Goal: Information Seeking & Learning: Learn about a topic

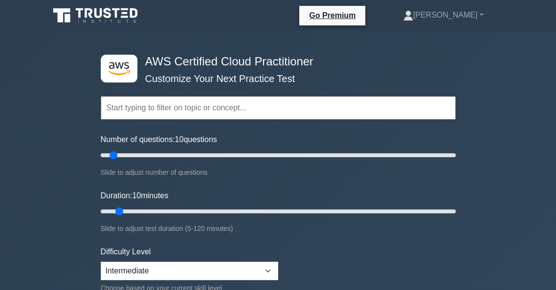
select select "intermediate"
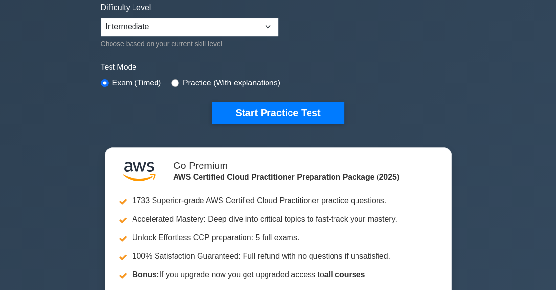
click at [498, 76] on div ".st0{fill:#252F3E;} .st1{fill-rule:evenodd;clip-rule:evenodd;fill:#FF9900;} AWS…" at bounding box center [278, 69] width 556 height 565
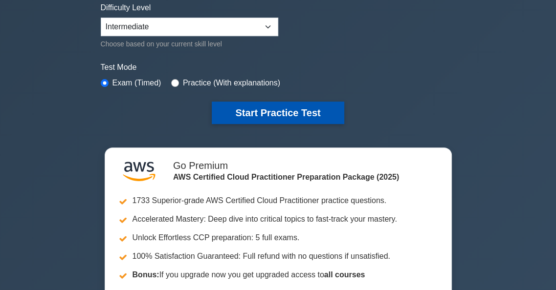
click at [283, 108] on button "Start Practice Test" at bounding box center [278, 113] width 132 height 22
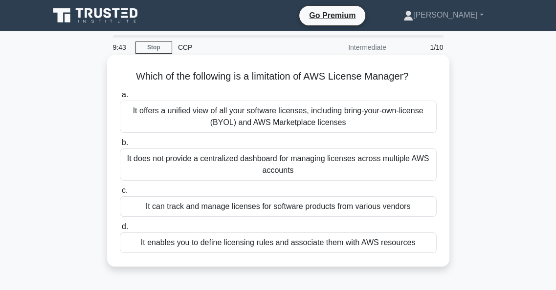
click at [267, 122] on div "It offers a unified view of all your software licenses, including bring-your-ow…" at bounding box center [278, 117] width 317 height 32
drag, startPoint x: 203, startPoint y: 102, endPoint x: 203, endPoint y: 112, distance: 9.8
click at [203, 110] on label "a. It offers a unified view of all your software licenses, including bring-your…" at bounding box center [278, 111] width 317 height 44
click at [258, 120] on div "It offers a unified view of all your software licenses, including bring-your-ow…" at bounding box center [278, 117] width 317 height 32
click at [120, 98] on input "a. It offers a unified view of all your software licenses, including bring-your…" at bounding box center [120, 95] width 0 height 6
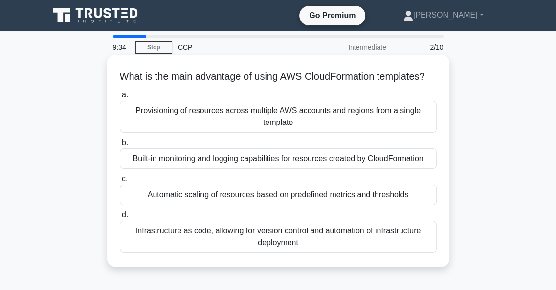
click at [333, 130] on div "Provisioning of resources across multiple AWS accounts and regions from a singl…" at bounding box center [278, 117] width 317 height 32
click at [120, 98] on input "a. Provisioning of resources across multiple AWS accounts and regions from a si…" at bounding box center [120, 95] width 0 height 6
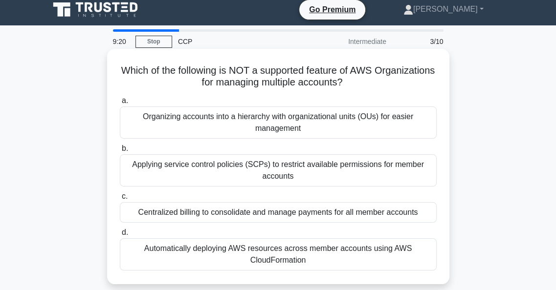
scroll to position [49, 0]
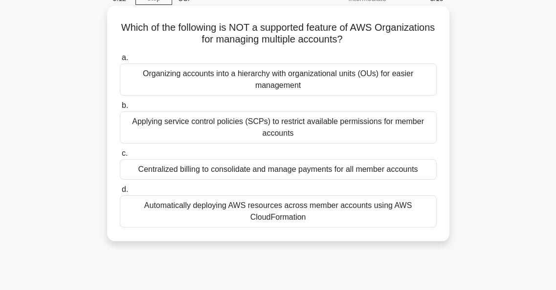
click at [293, 160] on div "Centralized billing to consolidate and manage payments for all member accounts" at bounding box center [278, 169] width 317 height 21
click at [265, 174] on div "Centralized billing to consolidate and manage payments for all member accounts" at bounding box center [278, 169] width 317 height 21
click at [120, 157] on input "c. Centralized billing to consolidate and manage payments for all member accoun…" at bounding box center [120, 154] width 0 height 6
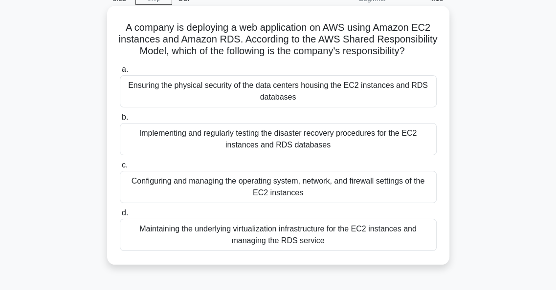
click at [308, 192] on div "Configuring and managing the operating system, network, and firewall settings o…" at bounding box center [278, 187] width 317 height 32
click at [120, 169] on input "c. Configuring and managing the operating system, network, and firewall setting…" at bounding box center [120, 165] width 0 height 6
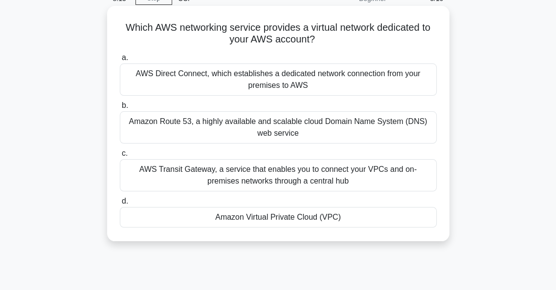
click at [247, 218] on div "Amazon Virtual Private Cloud (VPC)" at bounding box center [278, 217] width 317 height 21
click at [120, 205] on input "d. Amazon Virtual Private Cloud (VPC)" at bounding box center [120, 201] width 0 height 6
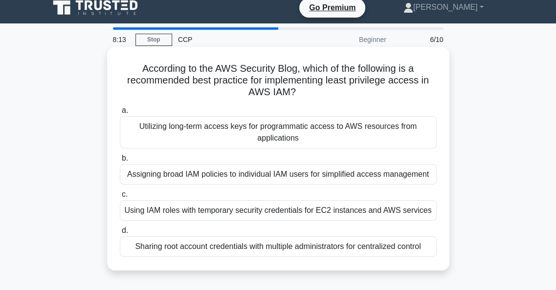
scroll to position [0, 0]
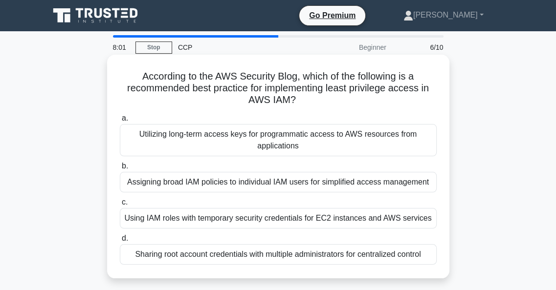
click at [266, 187] on div "Assigning broad IAM policies to individual IAM users for simplified access mana…" at bounding box center [278, 182] width 317 height 21
click at [120, 170] on input "b. Assigning broad IAM policies to individual IAM users for simplified access m…" at bounding box center [120, 166] width 0 height 6
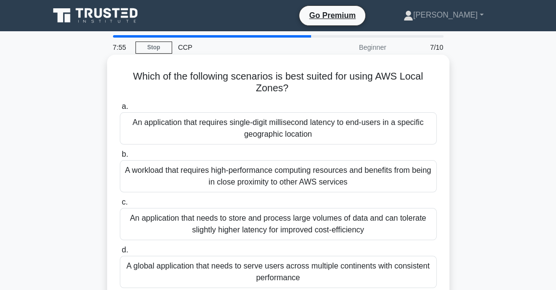
drag, startPoint x: 243, startPoint y: 90, endPoint x: 163, endPoint y: 128, distance: 87.9
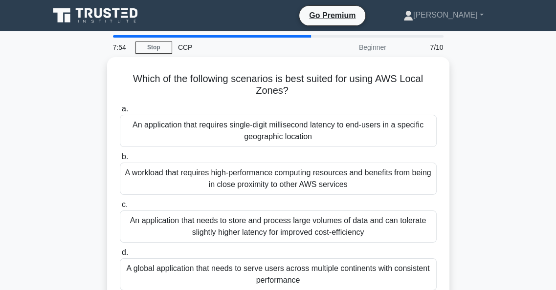
drag, startPoint x: 163, startPoint y: 128, endPoint x: 70, endPoint y: 139, distance: 93.5
click at [70, 139] on div "Which of the following scenarios is best suited for using AWS Local Zones? .spi…" at bounding box center [277, 186] width 469 height 259
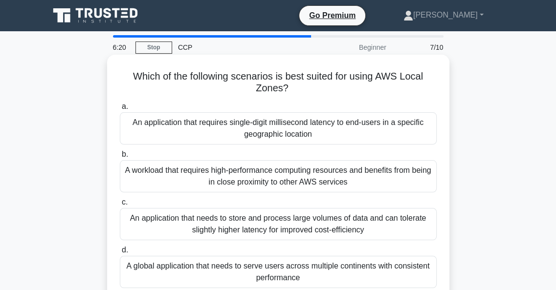
click at [208, 128] on div "An application that requires single-digit millisecond latency to end-users in a…" at bounding box center [278, 128] width 317 height 32
click at [120, 110] on input "a. An application that requires single-digit millisecond latency to end-users i…" at bounding box center [120, 107] width 0 height 6
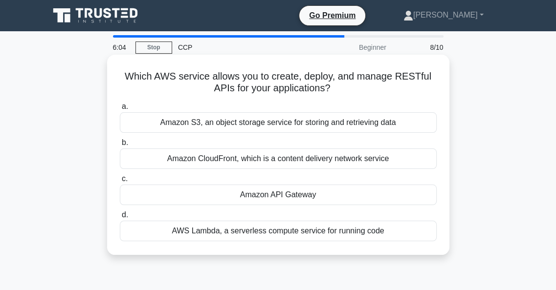
click at [281, 197] on div "Amazon API Gateway" at bounding box center [278, 195] width 317 height 21
click at [120, 182] on input "c. Amazon API Gateway" at bounding box center [120, 179] width 0 height 6
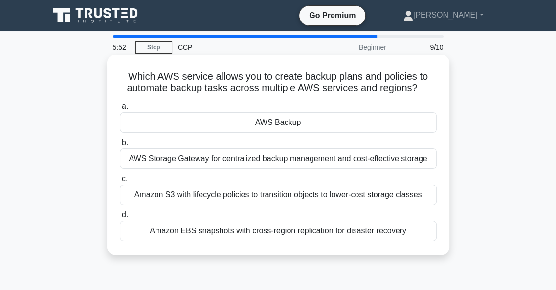
click at [222, 227] on div "Amazon EBS snapshots with cross-region replication for disaster recovery" at bounding box center [278, 231] width 317 height 21
click at [120, 218] on input "d. Amazon EBS snapshots with cross-region replication for disaster recovery" at bounding box center [120, 215] width 0 height 6
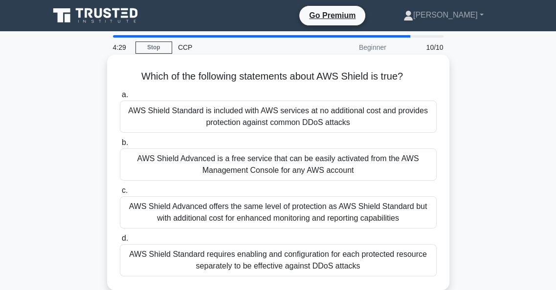
click at [230, 263] on div "AWS Shield Standard requires enabling and configuration for each protected reso…" at bounding box center [278, 260] width 317 height 32
click at [120, 242] on input "d. AWS Shield Standard requires enabling and configuration for each protected r…" at bounding box center [120, 239] width 0 height 6
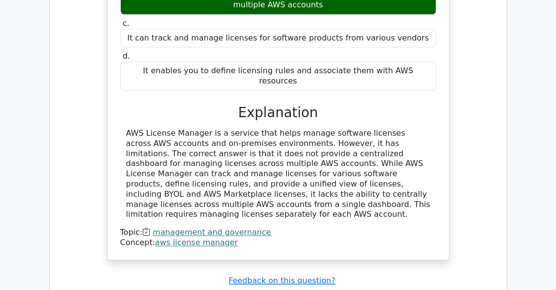
scroll to position [977, 0]
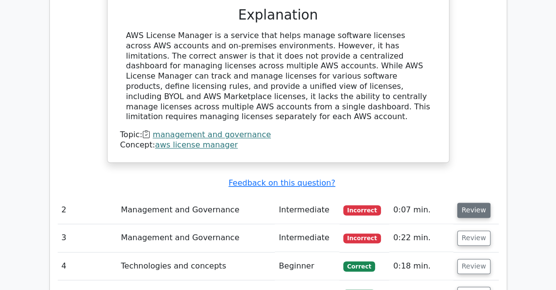
click at [465, 203] on button "Review" at bounding box center [473, 210] width 33 height 15
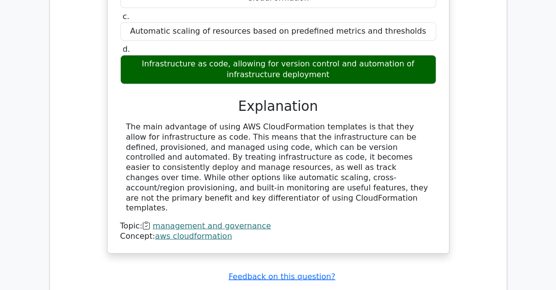
scroll to position [1368, 0]
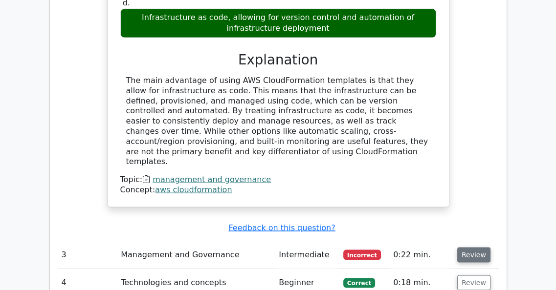
click at [476, 247] on button "Review" at bounding box center [473, 254] width 33 height 15
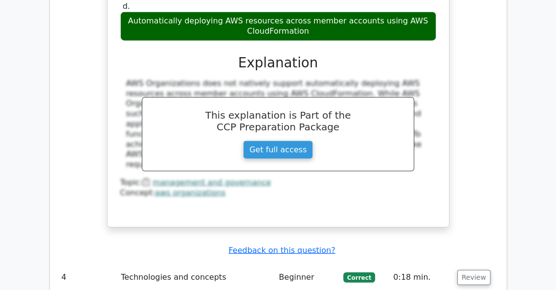
scroll to position [1906, 0]
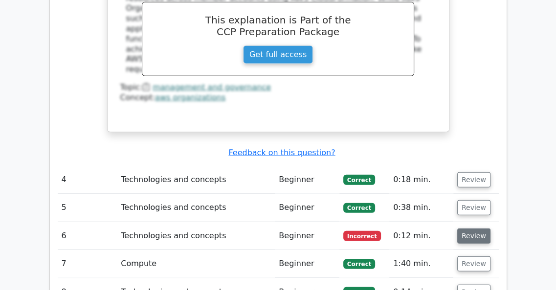
click at [476, 229] on button "Review" at bounding box center [473, 236] width 33 height 15
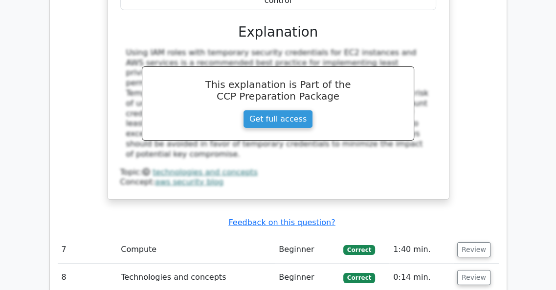
scroll to position [2395, 0]
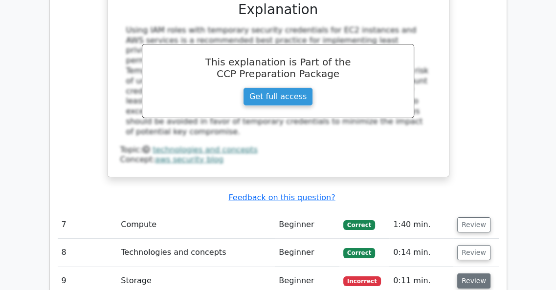
click at [466, 274] on button "Review" at bounding box center [473, 281] width 33 height 15
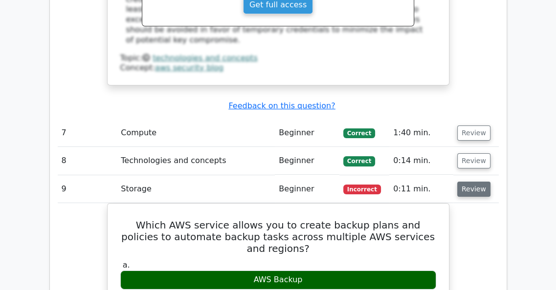
scroll to position [2492, 0]
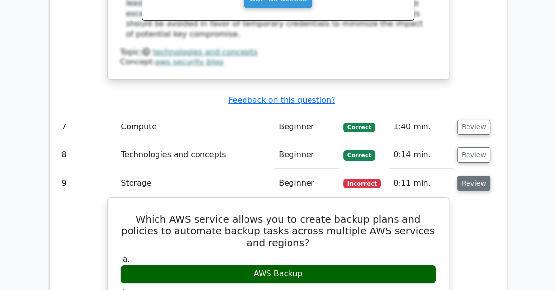
click at [469, 176] on button "Review" at bounding box center [473, 183] width 33 height 15
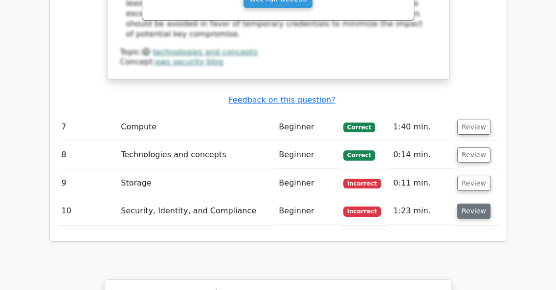
click at [469, 204] on button "Review" at bounding box center [473, 211] width 33 height 15
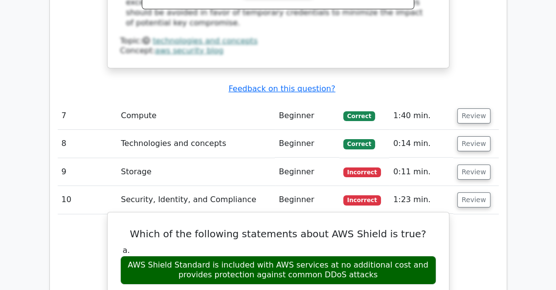
scroll to position [2541, 0]
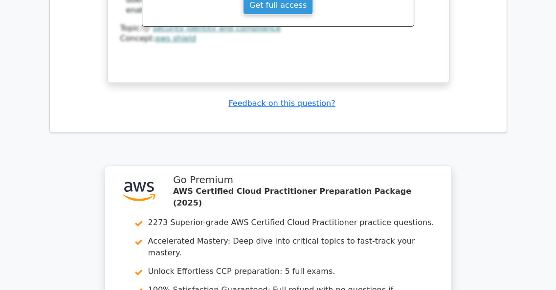
scroll to position [3175, 0]
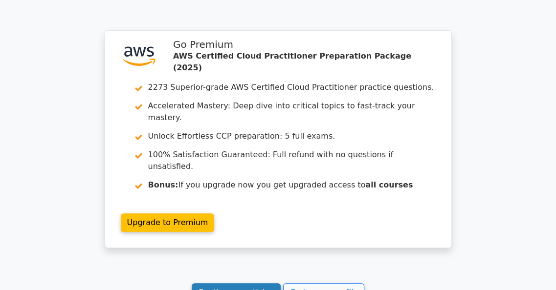
click at [244, 283] on link "Continue practicing" at bounding box center [236, 292] width 89 height 19
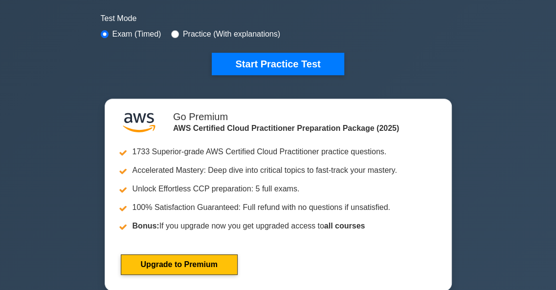
scroll to position [244, 0]
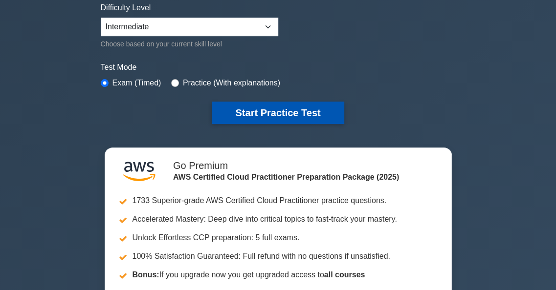
click at [279, 116] on button "Start Practice Test" at bounding box center [278, 113] width 132 height 22
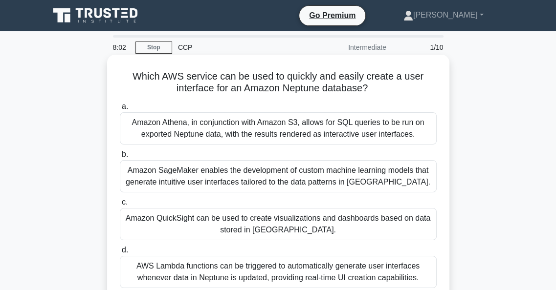
scroll to position [49, 0]
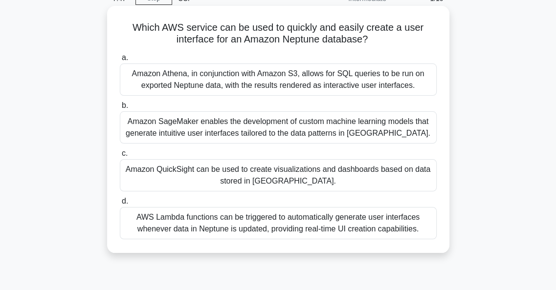
click at [231, 84] on div "Amazon Athena, in conjunction with Amazon S3, allows for SQL queries to be run …" at bounding box center [278, 80] width 317 height 32
click at [120, 61] on input "a. Amazon Athena, in conjunction with Amazon S3, allows for SQL queries to be r…" at bounding box center [120, 58] width 0 height 6
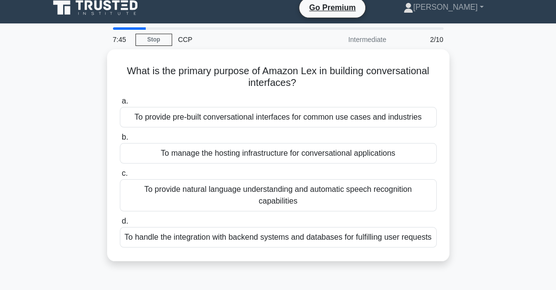
scroll to position [0, 0]
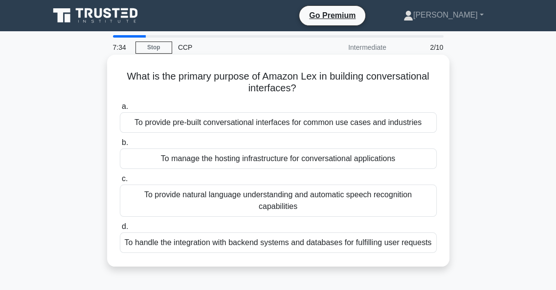
click at [218, 190] on div "To provide natural language understanding and automatic speech recognition capa…" at bounding box center [278, 201] width 317 height 32
click at [120, 182] on input "c. To provide natural language understanding and automatic speech recognition c…" at bounding box center [120, 179] width 0 height 6
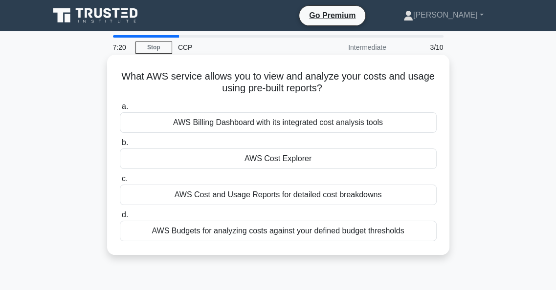
click at [240, 238] on div "AWS Budgets for analyzing costs against your defined budget thresholds" at bounding box center [278, 231] width 317 height 21
click at [120, 218] on input "d. AWS Budgets for analyzing costs against your defined budget thresholds" at bounding box center [120, 215] width 0 height 6
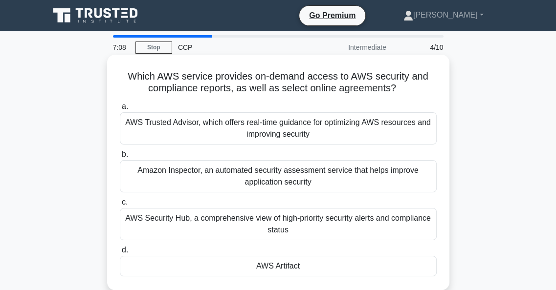
click at [309, 125] on div "AWS Trusted Advisor, which offers real-time guidance for optimizing AWS resourc…" at bounding box center [278, 128] width 317 height 32
click at [120, 110] on input "a. AWS Trusted Advisor, which offers real-time guidance for optimizing AWS reso…" at bounding box center [120, 107] width 0 height 6
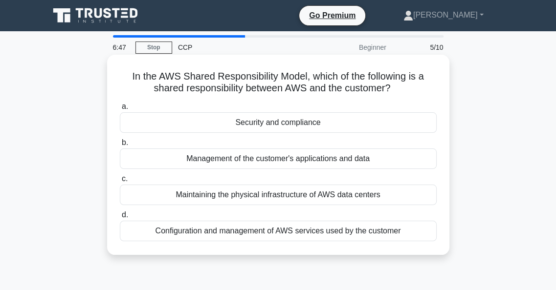
click at [274, 163] on div "Management of the customer's applications and data" at bounding box center [278, 159] width 317 height 21
click at [120, 146] on input "b. Management of the customer's applications and data" at bounding box center [120, 143] width 0 height 6
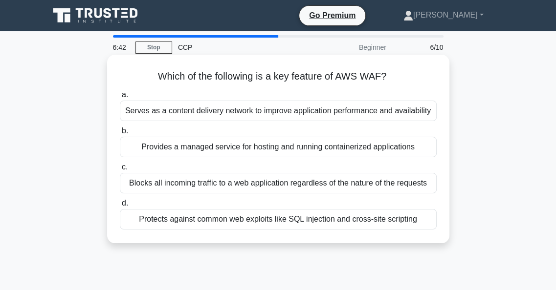
click at [267, 155] on div "Provides a managed service for hosting and running containerized applications" at bounding box center [278, 147] width 317 height 21
click at [120, 134] on input "b. Provides a managed service for hosting and running containerized applications" at bounding box center [120, 131] width 0 height 6
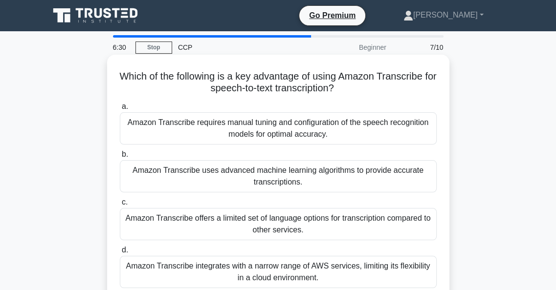
scroll to position [49, 0]
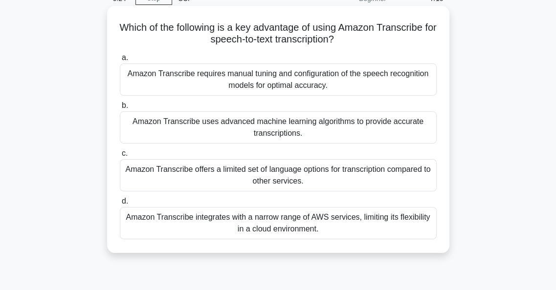
click at [268, 125] on div "Amazon Transcribe uses advanced machine learning algorithms to provide accurate…" at bounding box center [278, 127] width 317 height 32
click at [120, 109] on input "b. Amazon Transcribe uses advanced machine learning algorithms to provide accur…" at bounding box center [120, 106] width 0 height 6
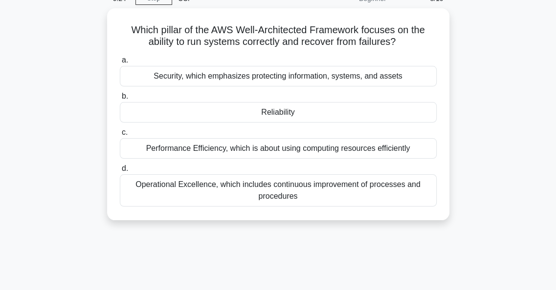
scroll to position [0, 0]
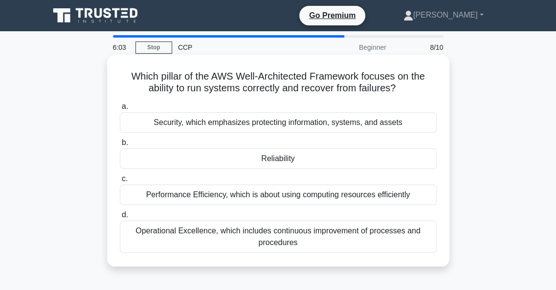
click at [252, 234] on div "Operational Excellence, which includes continuous improvement of processes and …" at bounding box center [278, 237] width 317 height 32
click at [120, 218] on input "d. Operational Excellence, which includes continuous improvement of processes a…" at bounding box center [120, 215] width 0 height 6
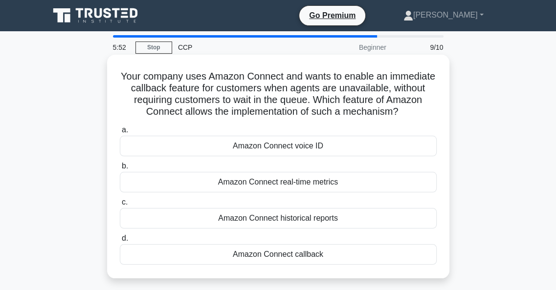
click at [273, 184] on div "Amazon Connect real-time metrics" at bounding box center [278, 182] width 317 height 21
click at [120, 170] on input "b. Amazon Connect real-time metrics" at bounding box center [120, 166] width 0 height 6
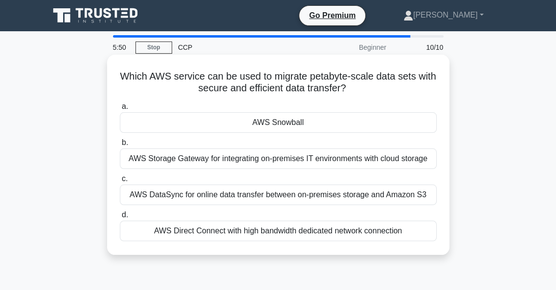
click at [292, 127] on div "AWS Snowball" at bounding box center [278, 122] width 317 height 21
click at [120, 110] on input "a. AWS Snowball" at bounding box center [120, 107] width 0 height 6
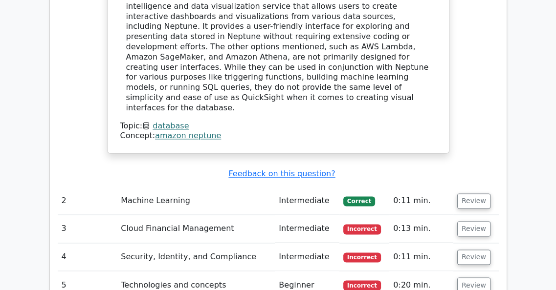
scroll to position [1124, 0]
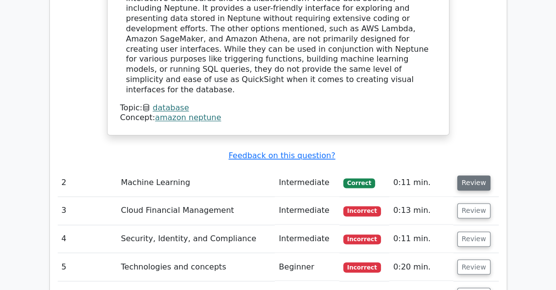
click at [464, 175] on button "Review" at bounding box center [473, 182] width 33 height 15
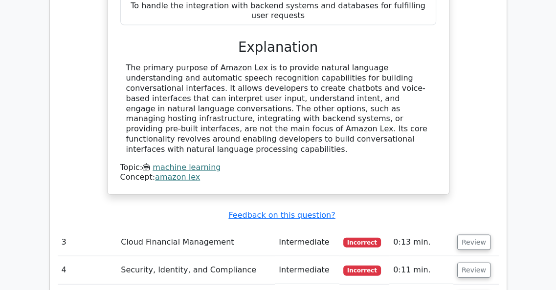
scroll to position [1515, 0]
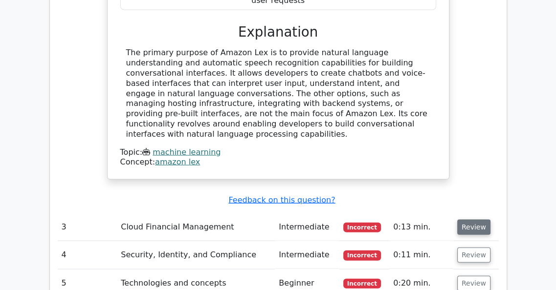
click at [461, 220] on button "Review" at bounding box center [473, 227] width 33 height 15
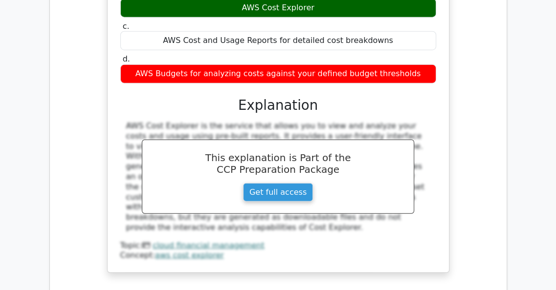
scroll to position [1906, 0]
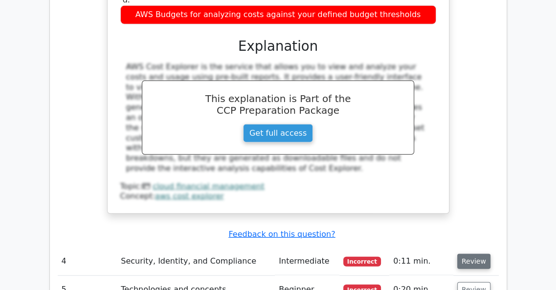
click at [459, 254] on button "Review" at bounding box center [473, 261] width 33 height 15
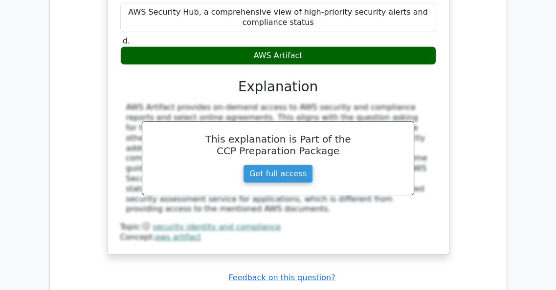
scroll to position [2395, 0]
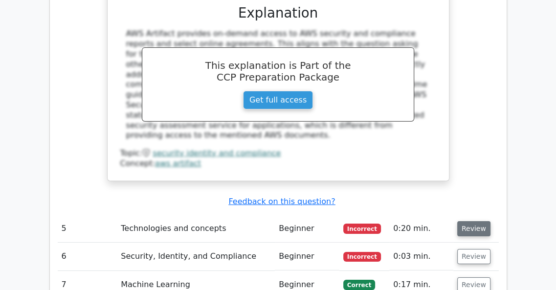
click at [471, 221] on button "Review" at bounding box center [473, 228] width 33 height 15
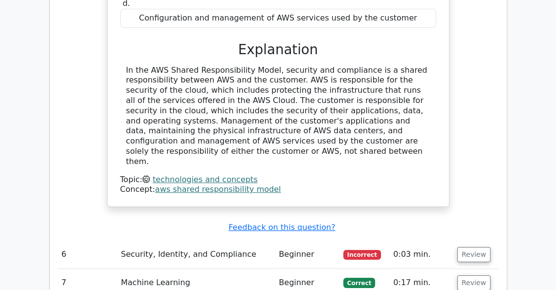
scroll to position [2786, 0]
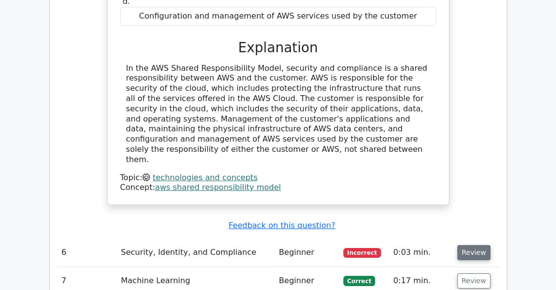
click at [459, 245] on button "Review" at bounding box center [473, 252] width 33 height 15
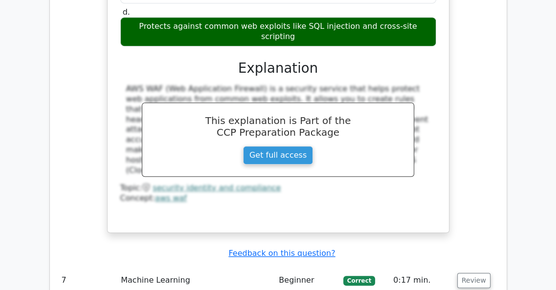
scroll to position [3226, 0]
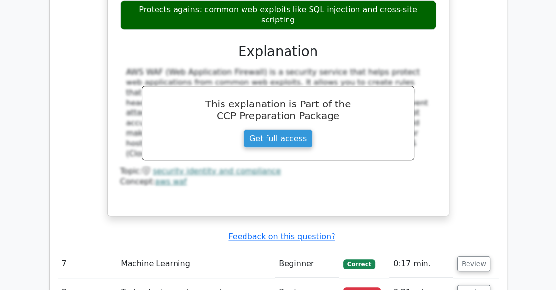
click at [459, 285] on button "Review" at bounding box center [473, 292] width 33 height 15
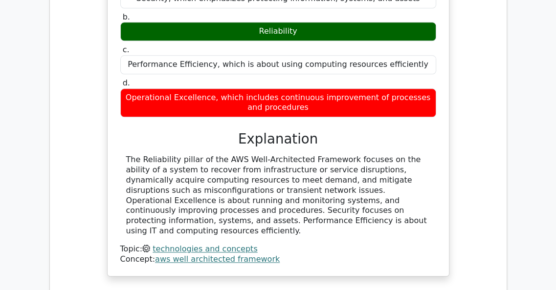
scroll to position [3616, 0]
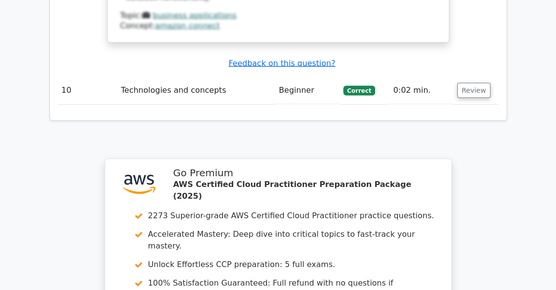
scroll to position [4341, 0]
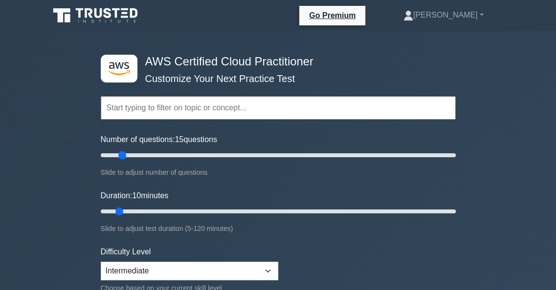
type input "10"
drag, startPoint x: 114, startPoint y: 155, endPoint x: 116, endPoint y: 193, distance: 38.2
click at [116, 161] on input "Number of questions: 10 questions" at bounding box center [278, 156] width 355 height 12
